Goal: Information Seeking & Learning: Learn about a topic

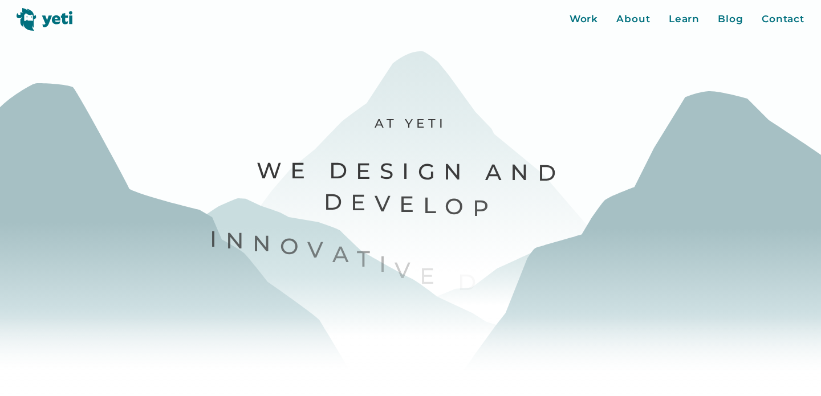
click at [717, 20] on div "Work About Learn Blog Contact Close More..." at bounding box center [688, 19] width 236 height 15
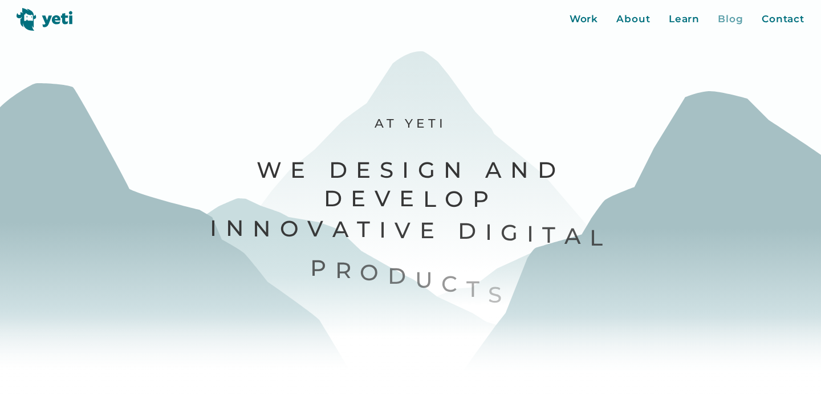
click at [724, 22] on div "Blog" at bounding box center [731, 19] width 26 height 15
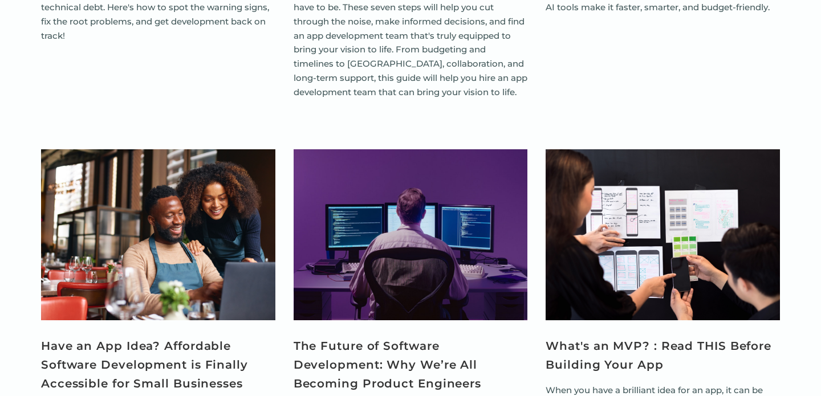
scroll to position [1146, 0]
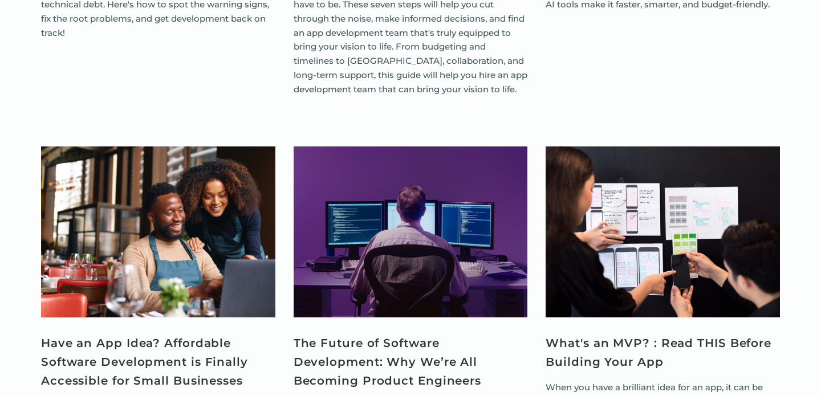
click at [670, 277] on img "View Article" at bounding box center [663, 232] width 234 height 171
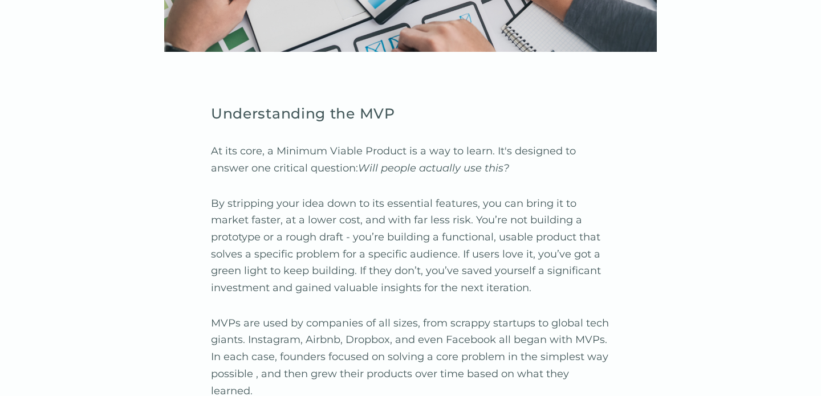
scroll to position [1245, 0]
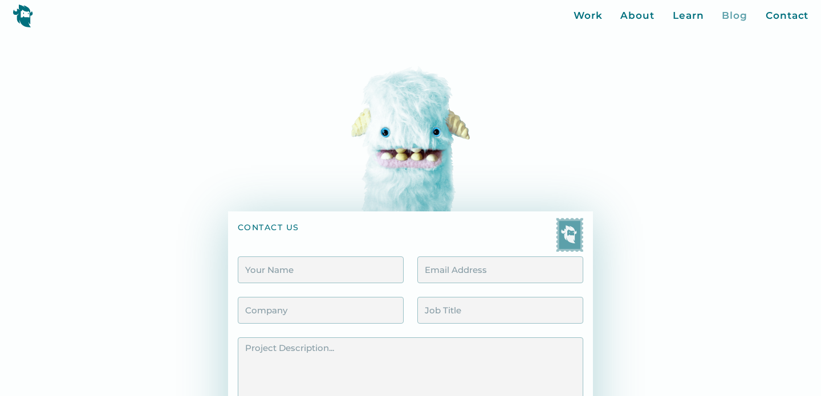
click at [740, 17] on div "Blog" at bounding box center [735, 16] width 26 height 15
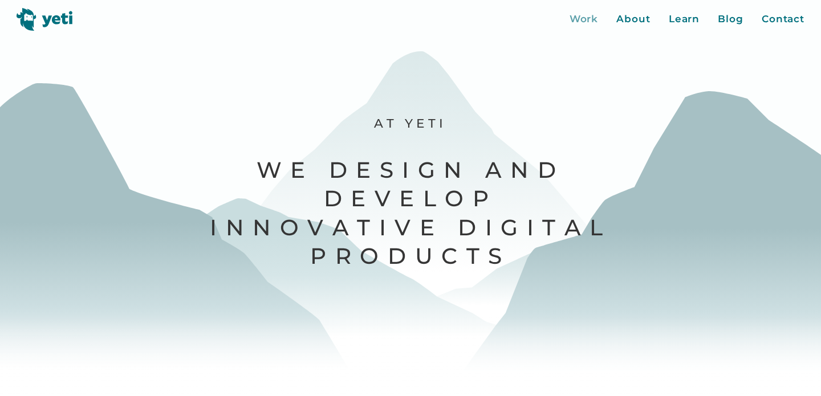
click at [586, 15] on div "Work" at bounding box center [584, 19] width 29 height 15
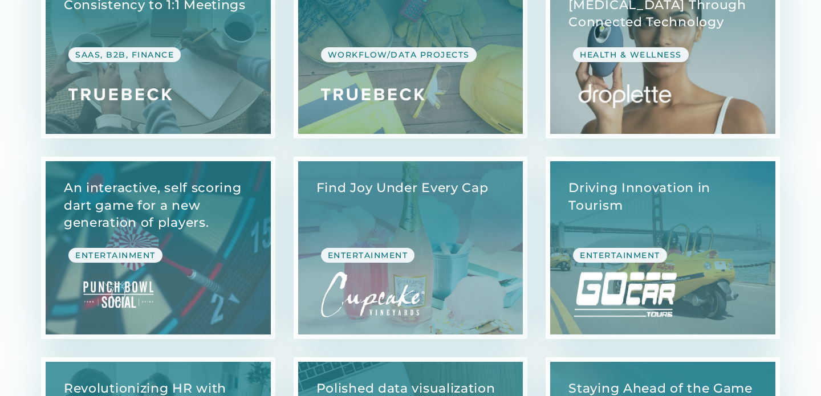
scroll to position [737, 0]
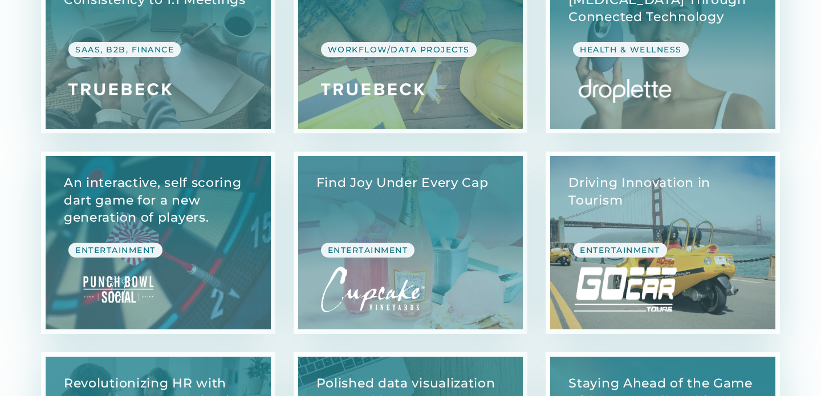
click at [684, 186] on link "View Case Study" at bounding box center [662, 242] width 225 height 173
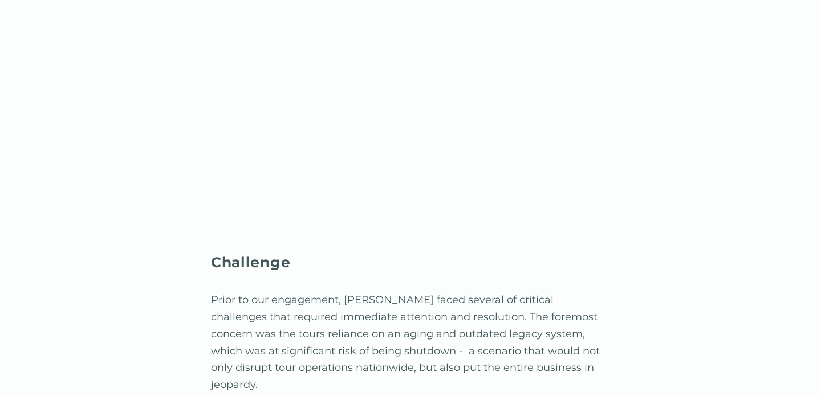
scroll to position [974, 0]
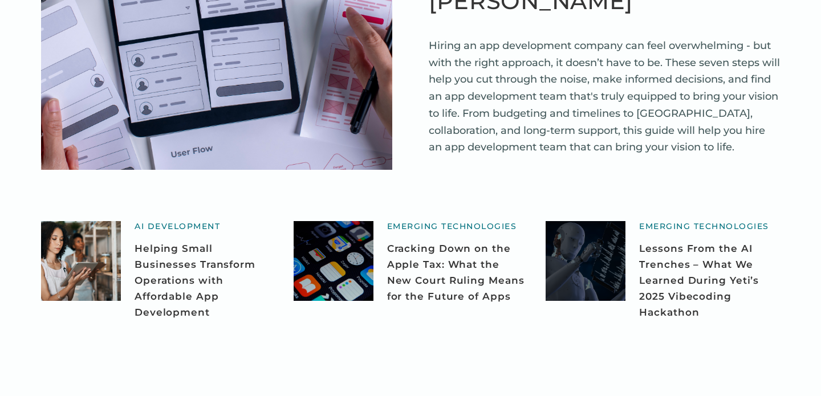
scroll to position [425, 0]
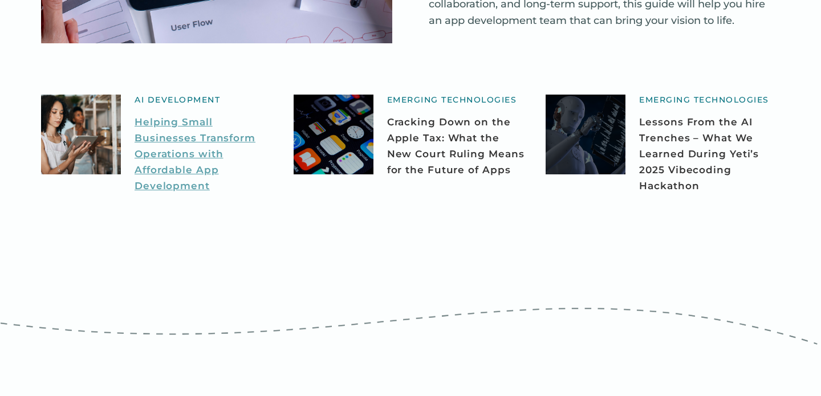
click at [206, 133] on link "Helping Small Businesses Transform Operations with Affordable App Development" at bounding box center [205, 154] width 141 height 80
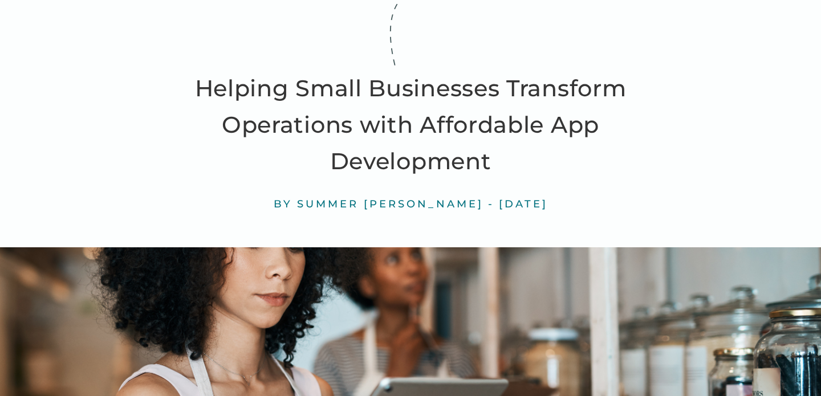
scroll to position [109, 0]
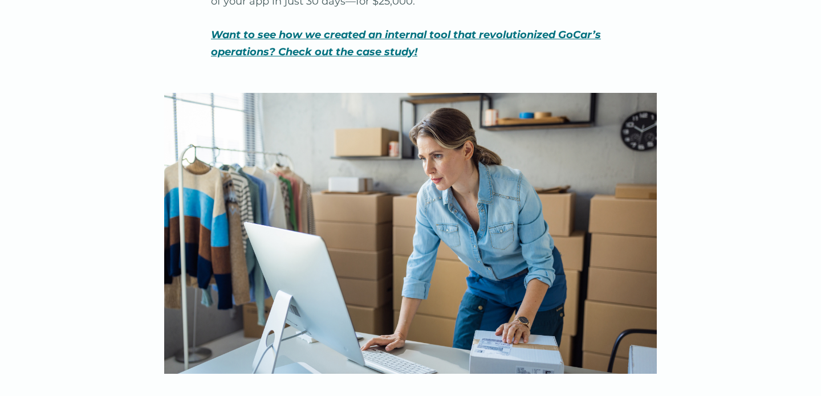
scroll to position [997, 0]
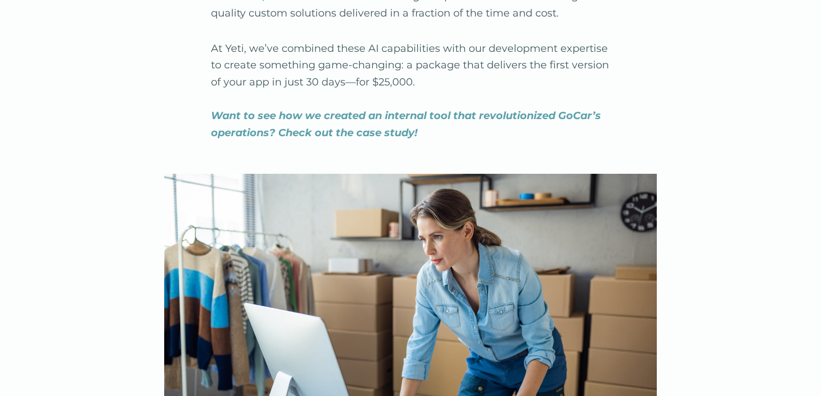
click at [439, 113] on em "Want to see how we created an internal tool that revolutionized GoCar’s operati…" at bounding box center [406, 124] width 390 height 30
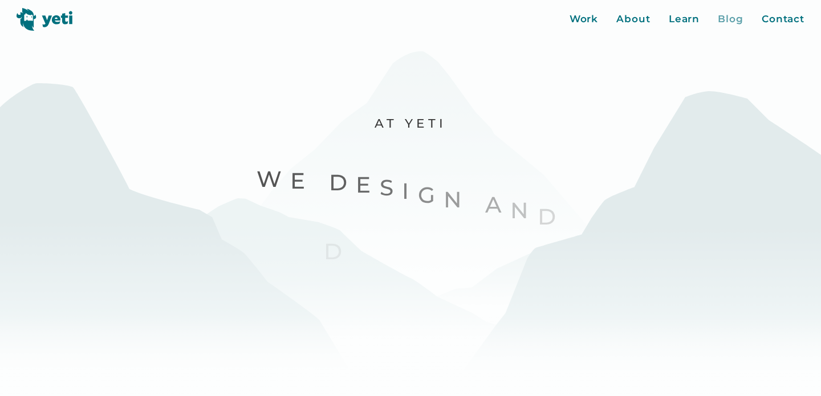
click at [720, 22] on div "Blog" at bounding box center [731, 19] width 26 height 15
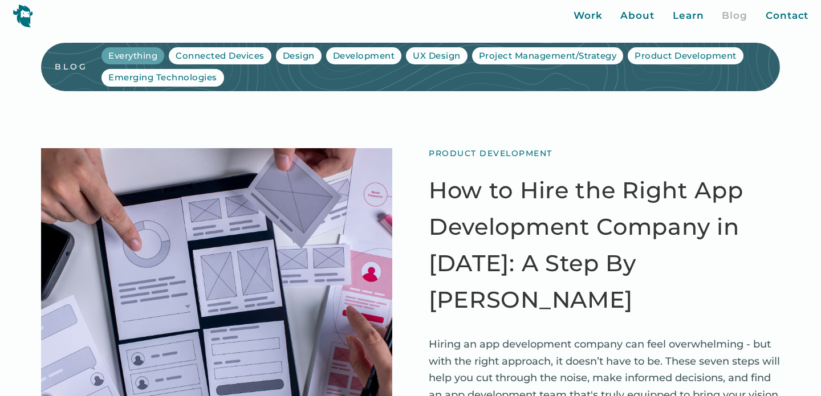
scroll to position [358, 0]
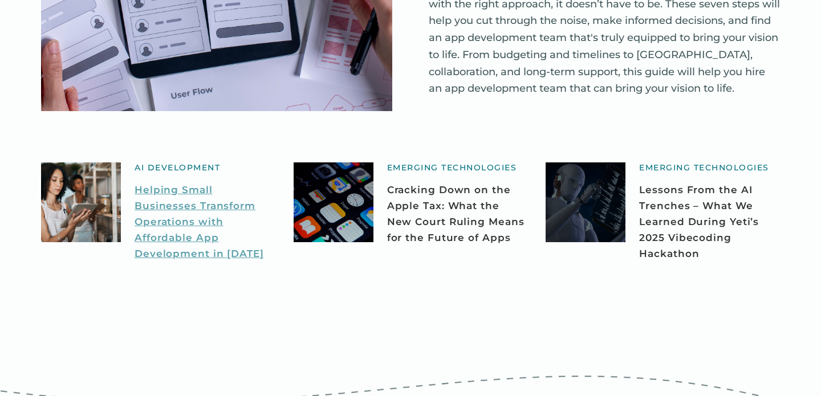
click at [202, 194] on link "Helping Small Businesses Transform Operations with Affordable App Development i…" at bounding box center [205, 222] width 141 height 80
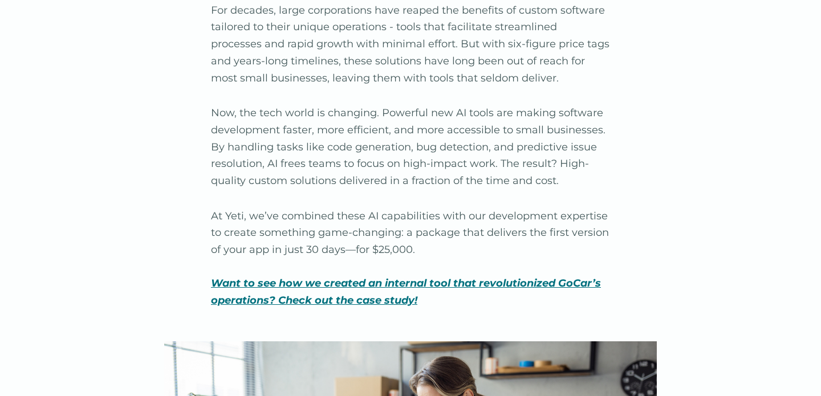
scroll to position [871, 0]
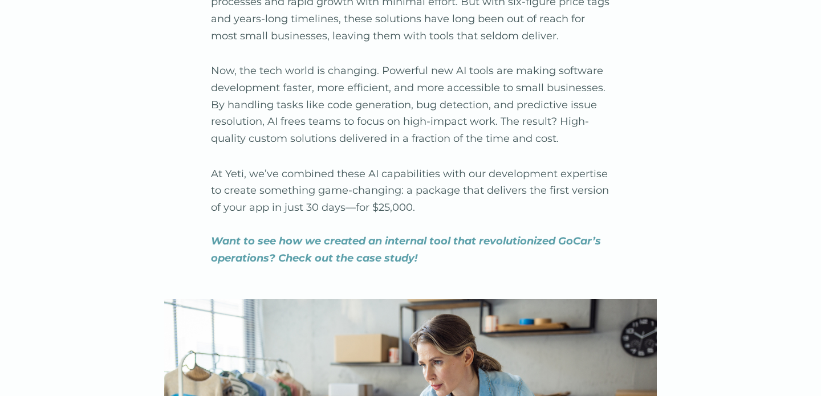
click at [396, 240] on em "Want to see how we created an internal tool that revolutionized GoCar’s operati…" at bounding box center [406, 250] width 390 height 30
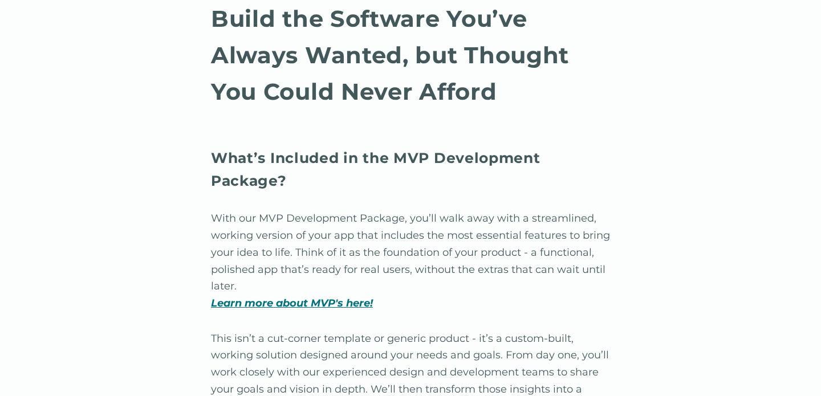
scroll to position [1540, 0]
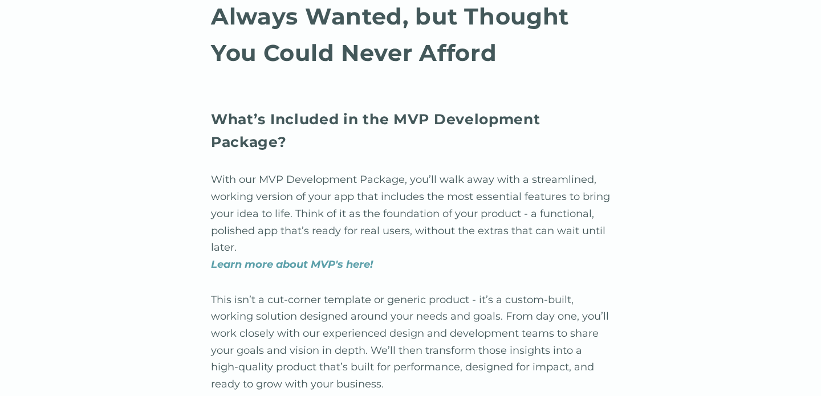
click at [329, 266] on em "Learn more about MVP's here!" at bounding box center [292, 264] width 162 height 13
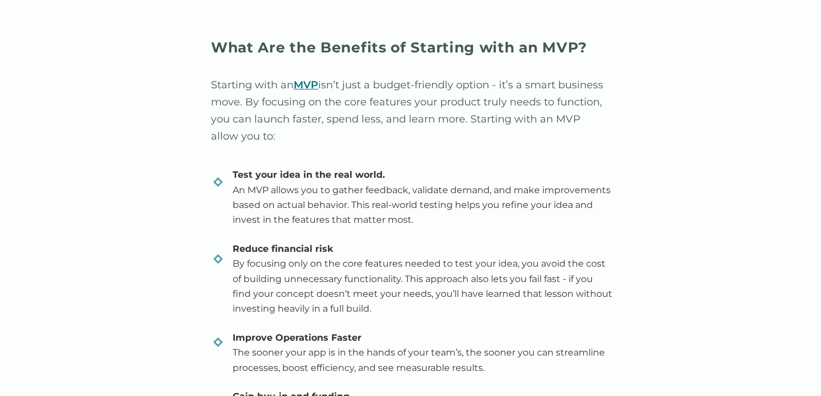
scroll to position [2655, 0]
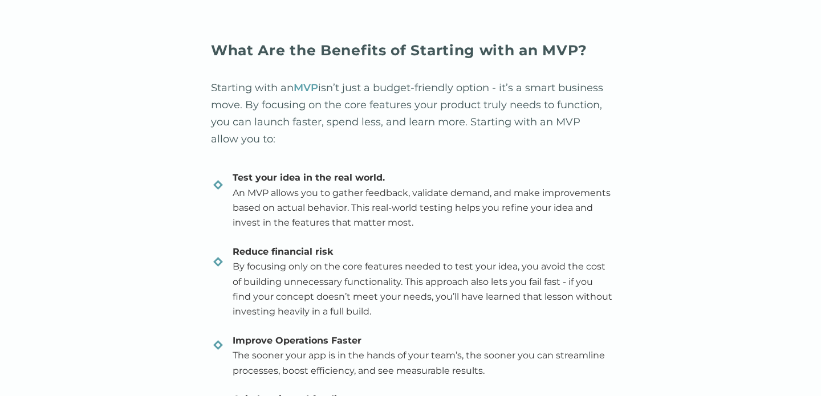
click at [307, 84] on link "MVP" at bounding box center [306, 88] width 25 height 13
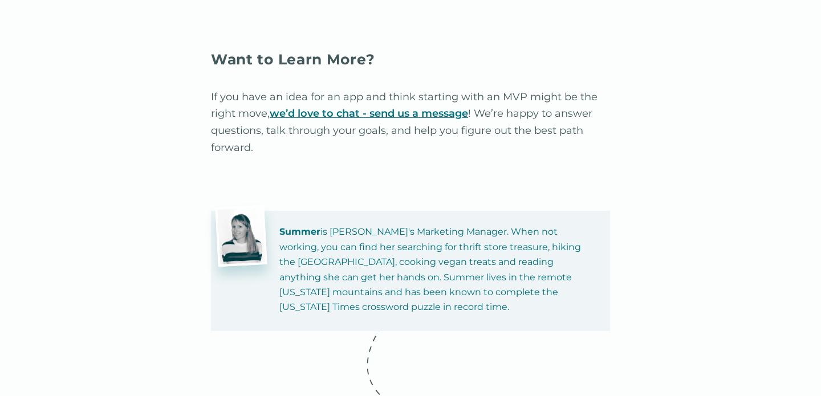
scroll to position [3691, 0]
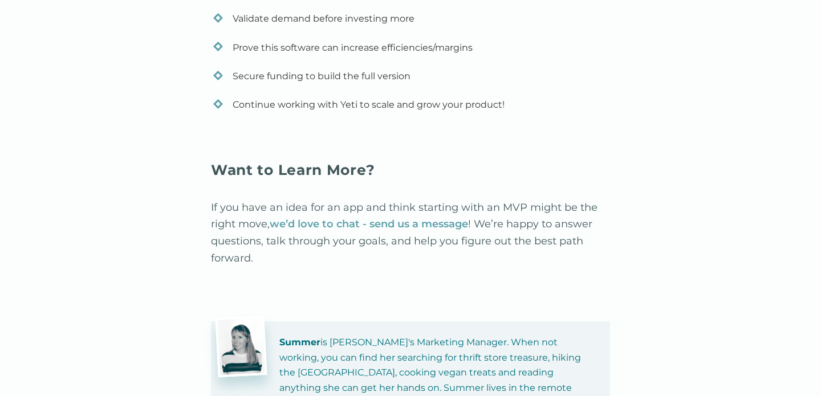
click at [374, 230] on link "we’d love to chat - send us a message" at bounding box center [369, 224] width 198 height 13
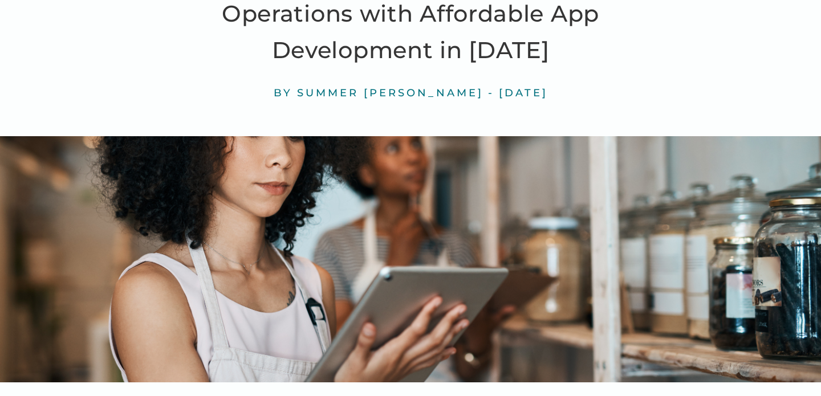
scroll to position [0, 0]
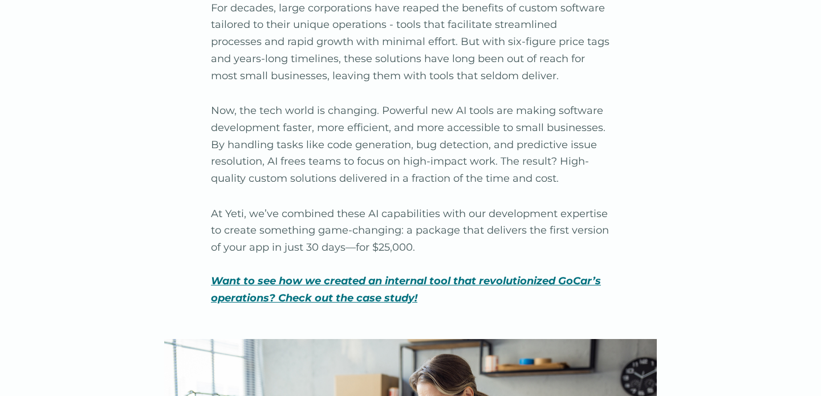
scroll to position [845, 0]
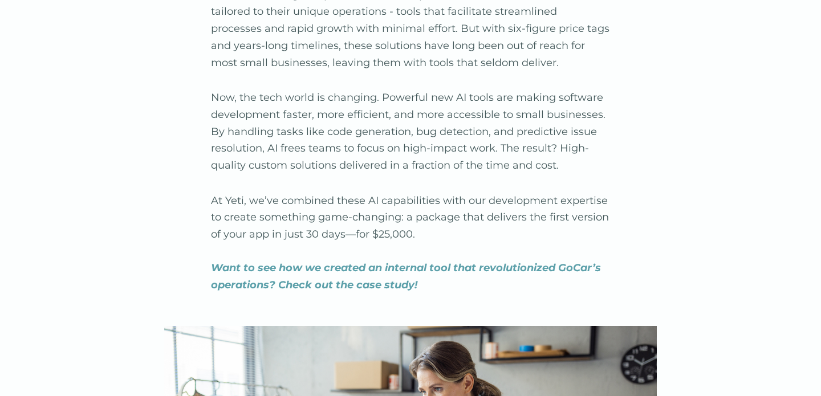
click at [364, 264] on em "Want to see how we created an internal tool that revolutionized GoCar’s operati…" at bounding box center [406, 277] width 390 height 30
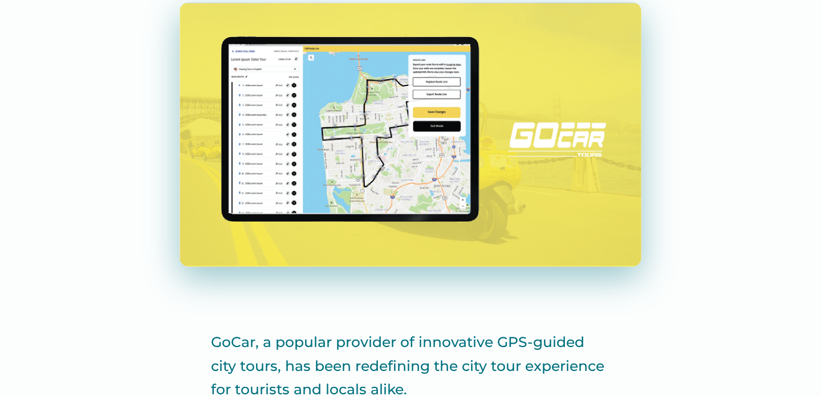
scroll to position [216, 0]
